Goal: Navigation & Orientation: Find specific page/section

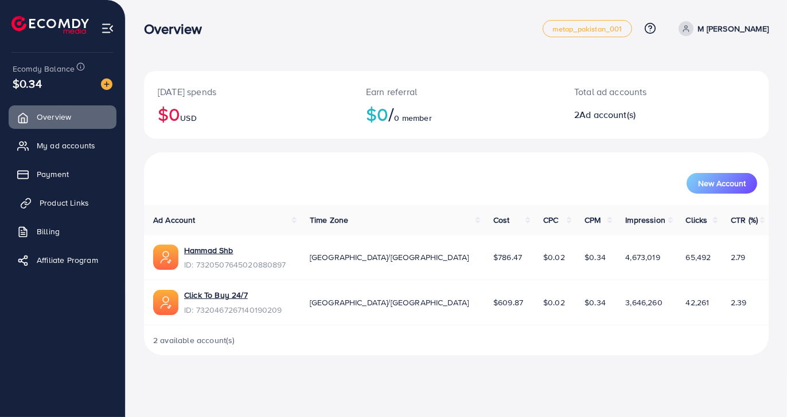
click at [45, 209] on link "Product Links" at bounding box center [63, 202] width 108 height 23
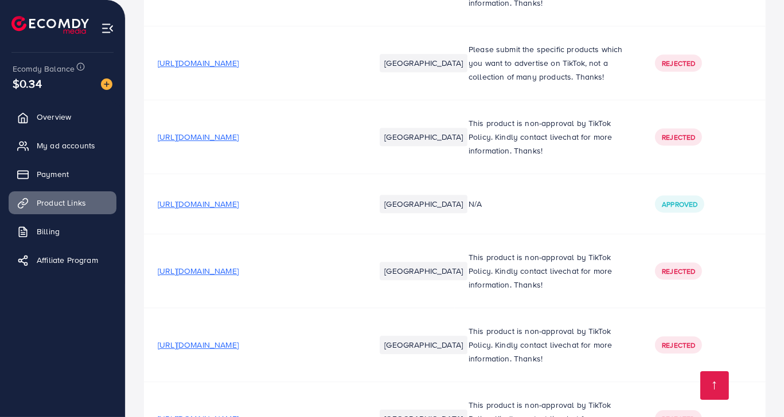
scroll to position [4760, 0]
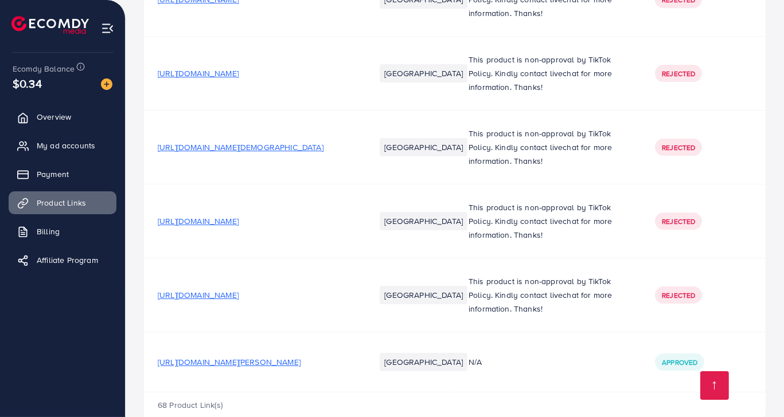
click at [293, 357] on span "[URL][DOMAIN_NAME][PERSON_NAME]" at bounding box center [229, 362] width 143 height 11
click at [238, 289] on span "[URL][DOMAIN_NAME]" at bounding box center [198, 294] width 81 height 11
click at [230, 216] on span "[URL][DOMAIN_NAME]" at bounding box center [198, 221] width 81 height 11
click at [267, 142] on span "[URL][DOMAIN_NAME][DEMOGRAPHIC_DATA]" at bounding box center [241, 147] width 166 height 11
click at [86, 152] on link "My ad accounts" at bounding box center [63, 145] width 108 height 23
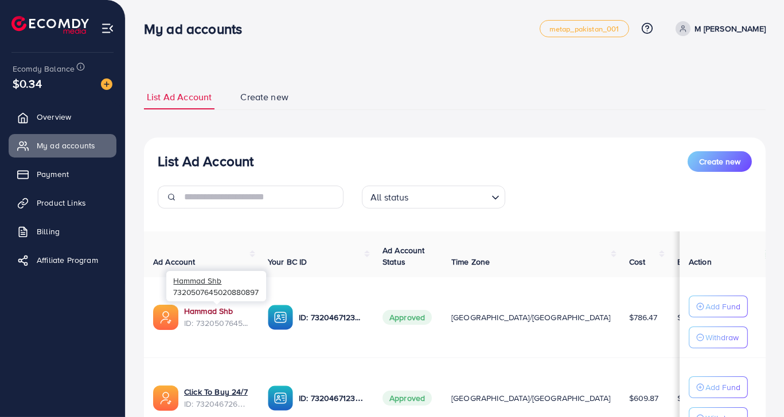
click at [201, 312] on link "Hammad Shb" at bounding box center [216, 311] width 65 height 11
